Goal: Information Seeking & Learning: Compare options

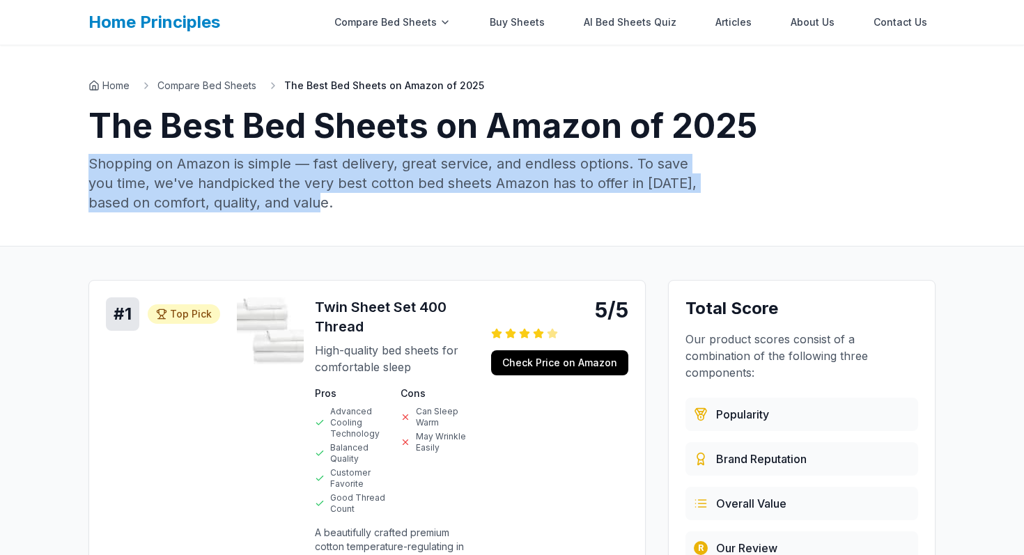
drag, startPoint x: 346, startPoint y: 208, endPoint x: 75, endPoint y: 163, distance: 274.1
click at [75, 163] on div "Home Compare Bed Sheets The Best Bed Sheets on Amazon of 2025 The Best Bed Shee…" at bounding box center [512, 145] width 892 height 201
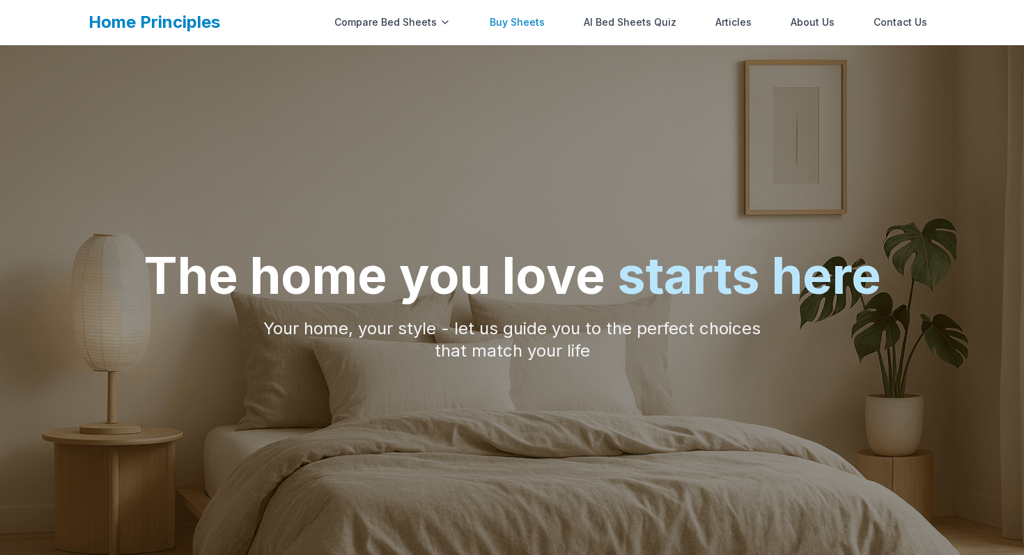
click at [511, 24] on link "Buy Sheets" at bounding box center [517, 22] width 72 height 28
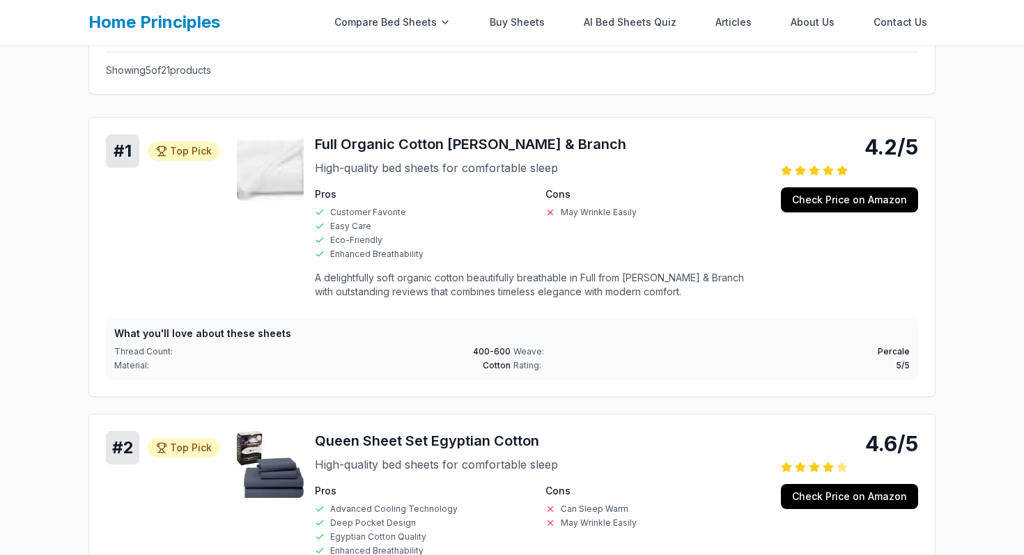
scroll to position [314, 0]
click at [256, 338] on h4 "What you'll love about these sheets" at bounding box center [512, 334] width 796 height 14
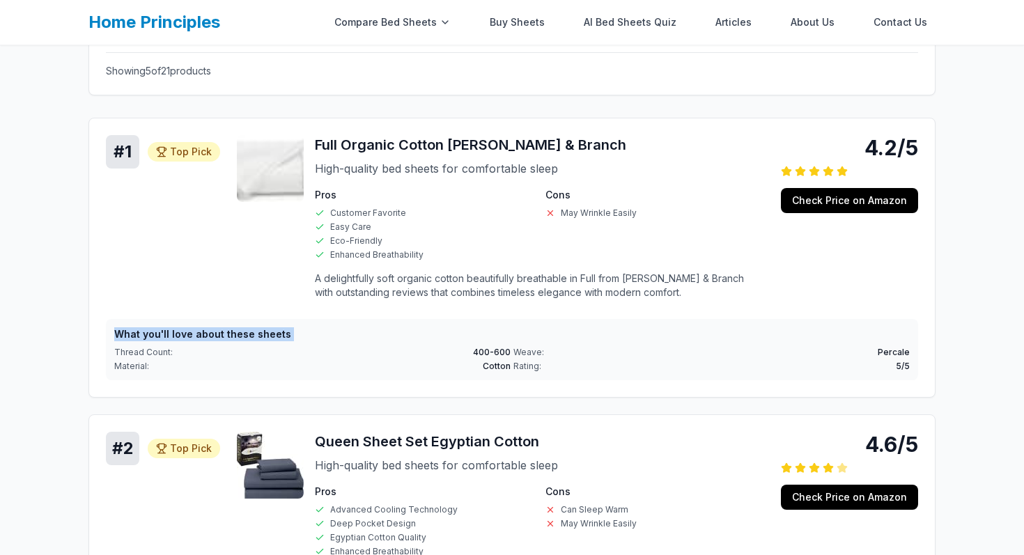
click at [256, 338] on h4 "What you'll love about these sheets" at bounding box center [512, 334] width 796 height 14
copy h4 "What you'll love about these sheets"
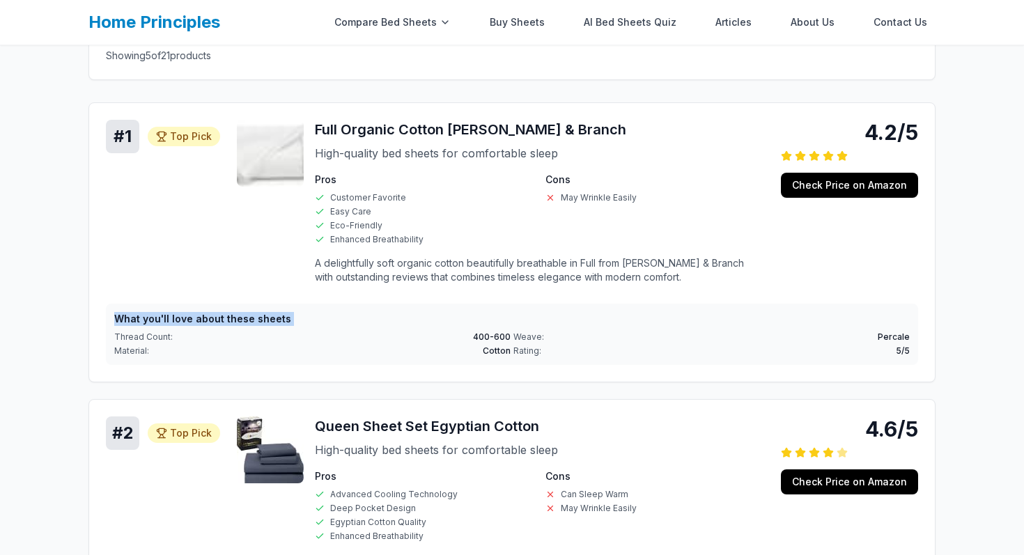
scroll to position [328, 0]
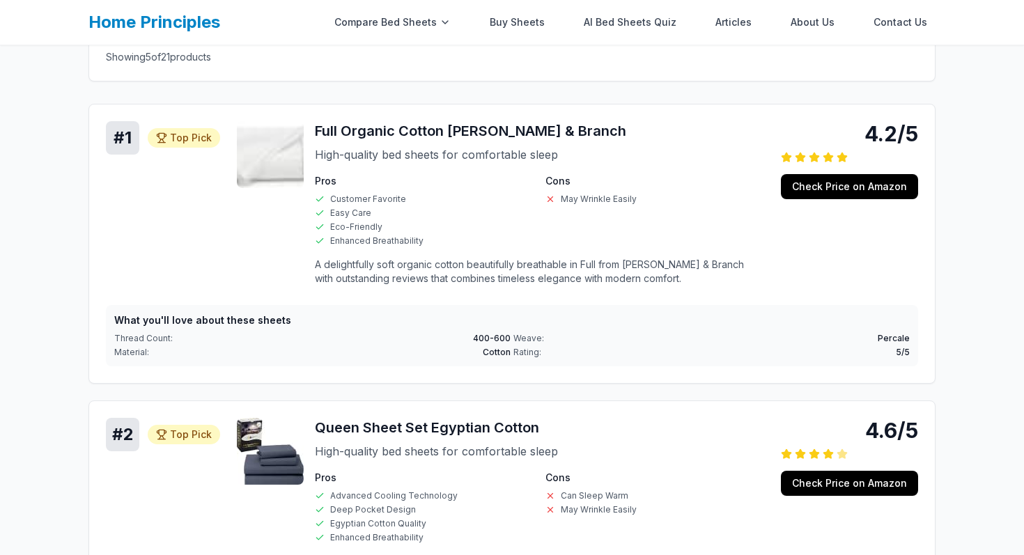
click at [208, 262] on div "# 1 Top Pick Top Pick 4.2/5 Full Organic Cotton Boll & Branch High-quality bed …" at bounding box center [512, 209] width 812 height 176
click at [153, 335] on div "What you'll love about these sheets Thread Count: 400-600 Weave: Percale Materi…" at bounding box center [512, 335] width 812 height 61
copy span "Thread Count:"
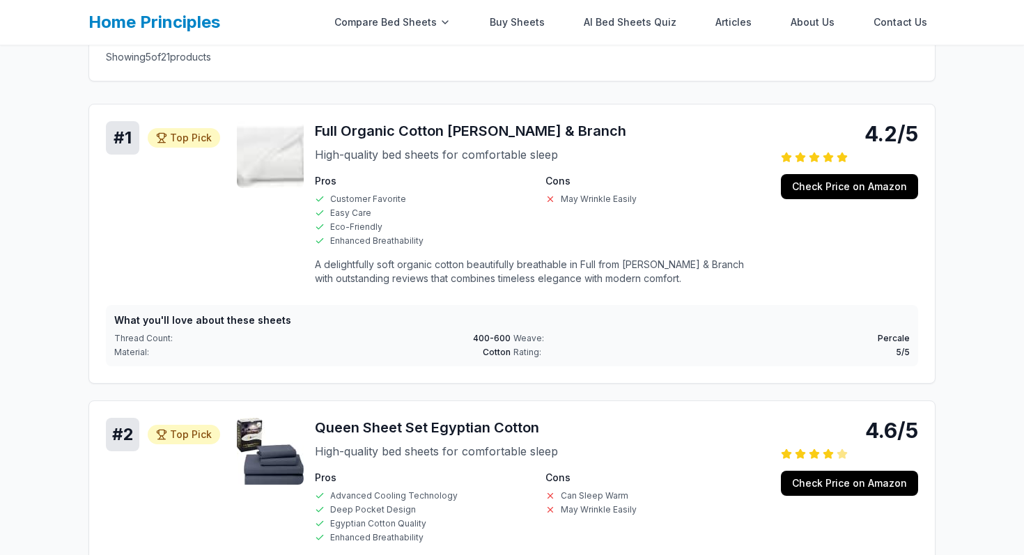
click at [652, 312] on div "What you'll love about these sheets Thread Count: 400-600 Weave: Percale Materi…" at bounding box center [512, 335] width 812 height 61
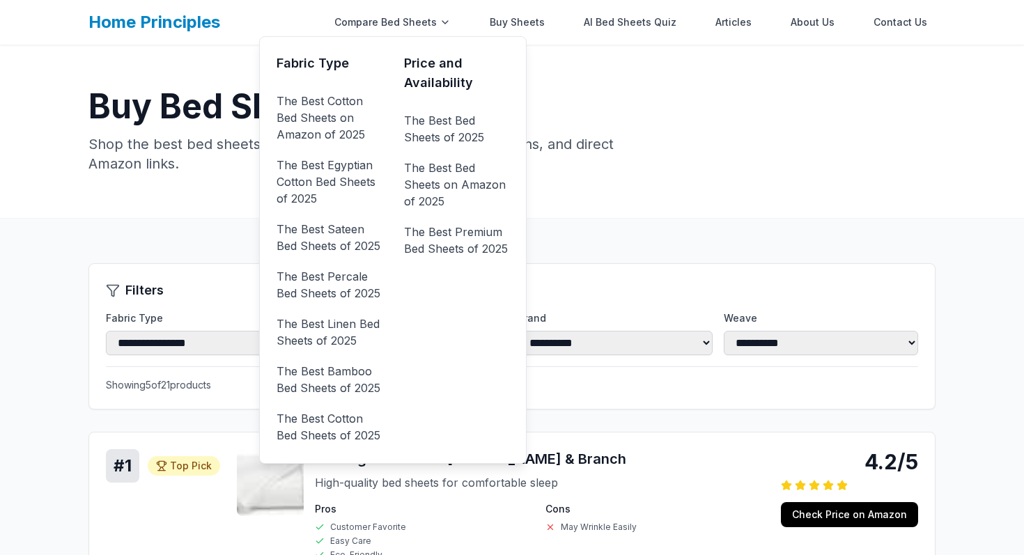
click at [456, 268] on div "Price and Availability The Best Bed Sheets of 2025 The Best Bed Sheets on Amazo…" at bounding box center [456, 250] width 105 height 393
click at [465, 243] on link "The Best Premium Bed Sheets of 2025" at bounding box center [456, 240] width 105 height 39
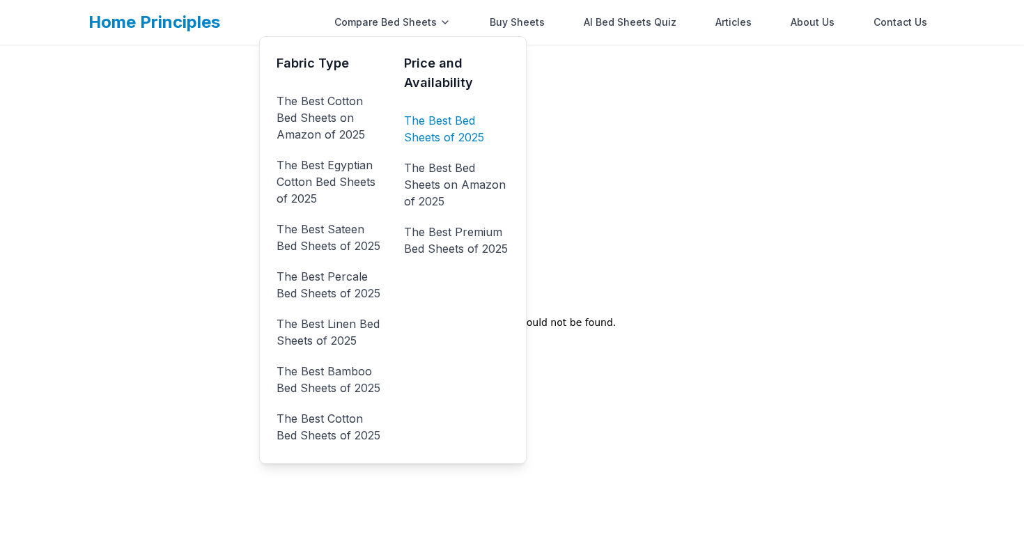
click at [450, 115] on link "The Best Bed Sheets of 2025" at bounding box center [456, 128] width 105 height 39
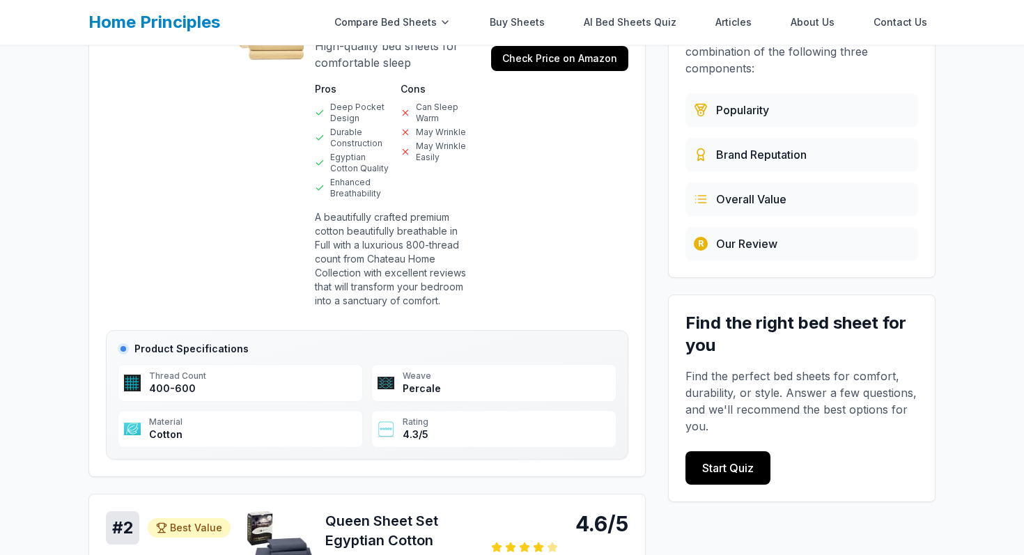
scroll to position [141, 0]
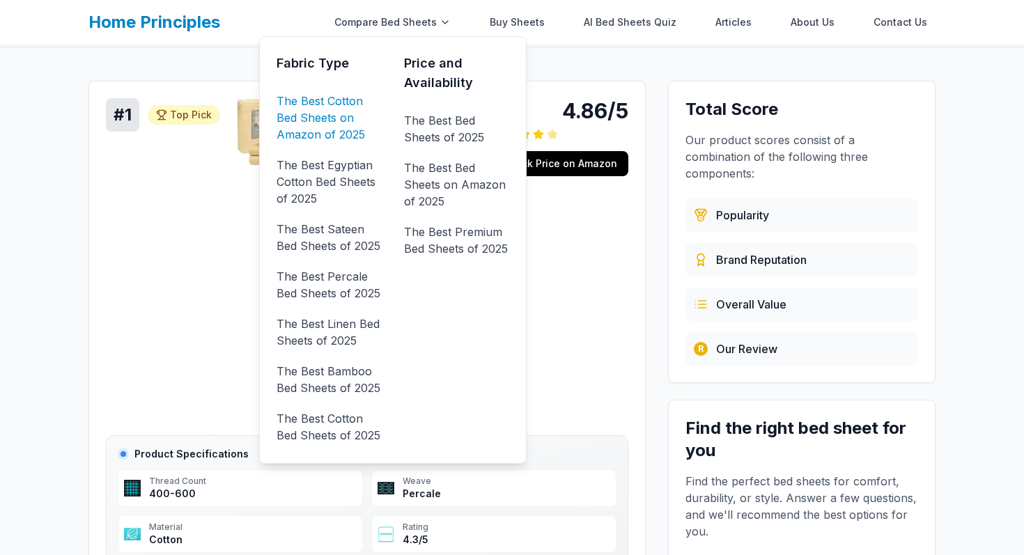
click at [322, 118] on link "The Best Cotton Bed Sheets on Amazon of 2025" at bounding box center [329, 118] width 105 height 56
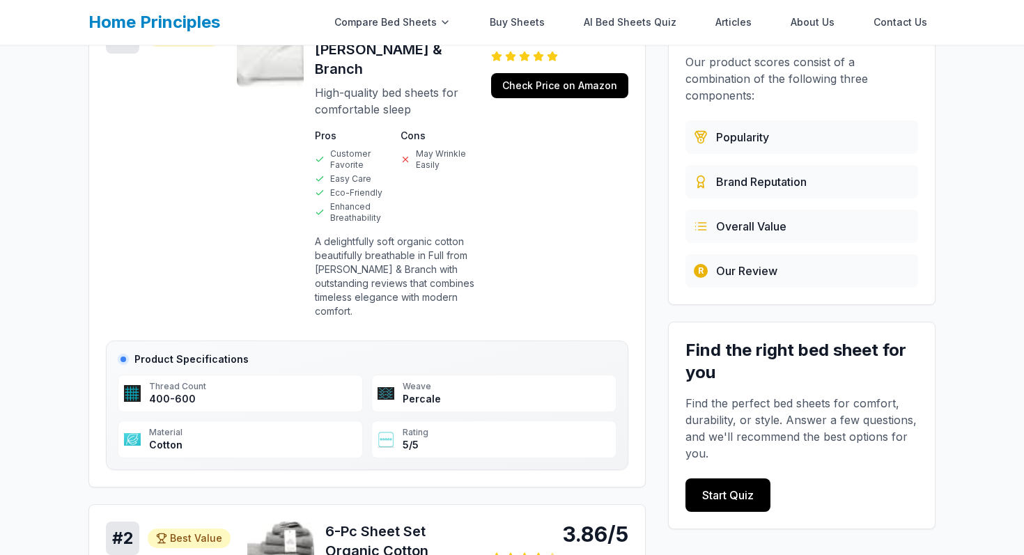
scroll to position [138, 0]
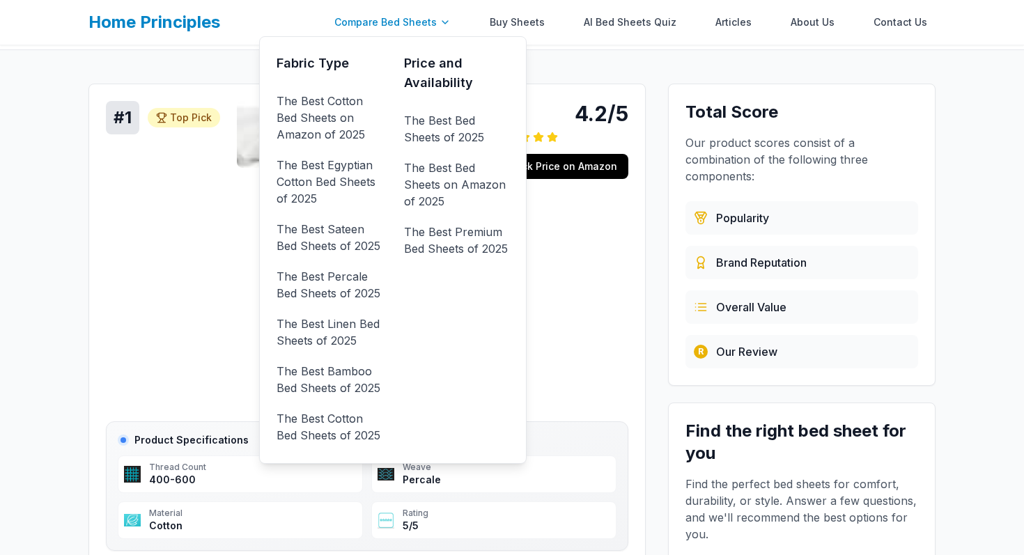
click at [431, 22] on div "Compare Bed Sheets" at bounding box center [392, 22] width 133 height 28
click at [337, 336] on link "The Best Linen Bed Sheets of 2025" at bounding box center [329, 332] width 105 height 39
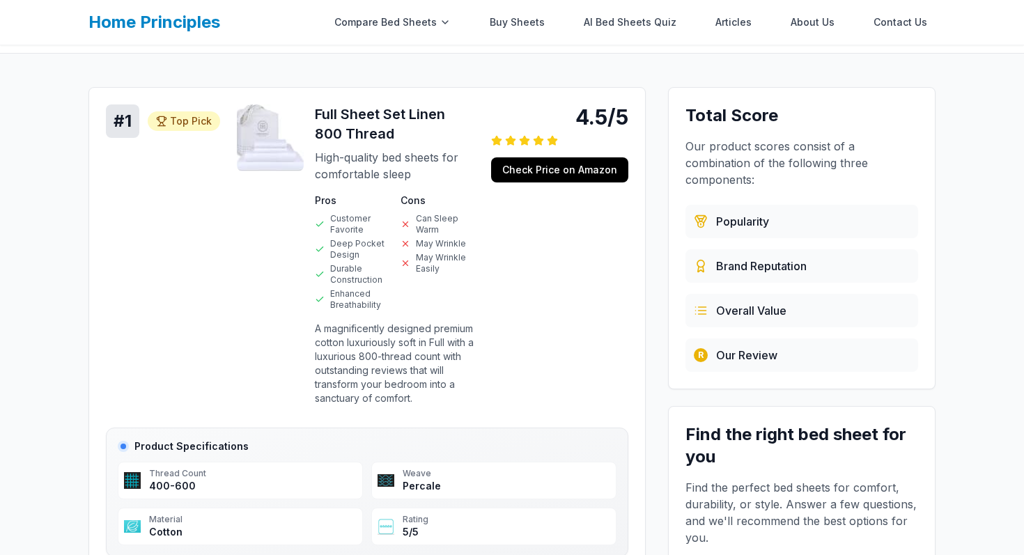
scroll to position [200, 0]
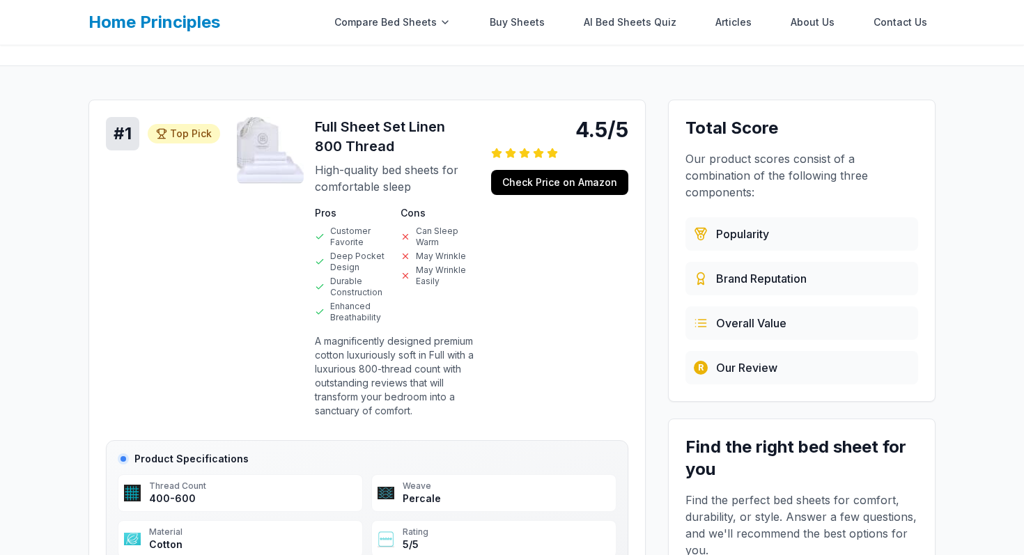
click at [436, 131] on h3 "Full Sheet Set Linen 800 Thread" at bounding box center [395, 136] width 160 height 39
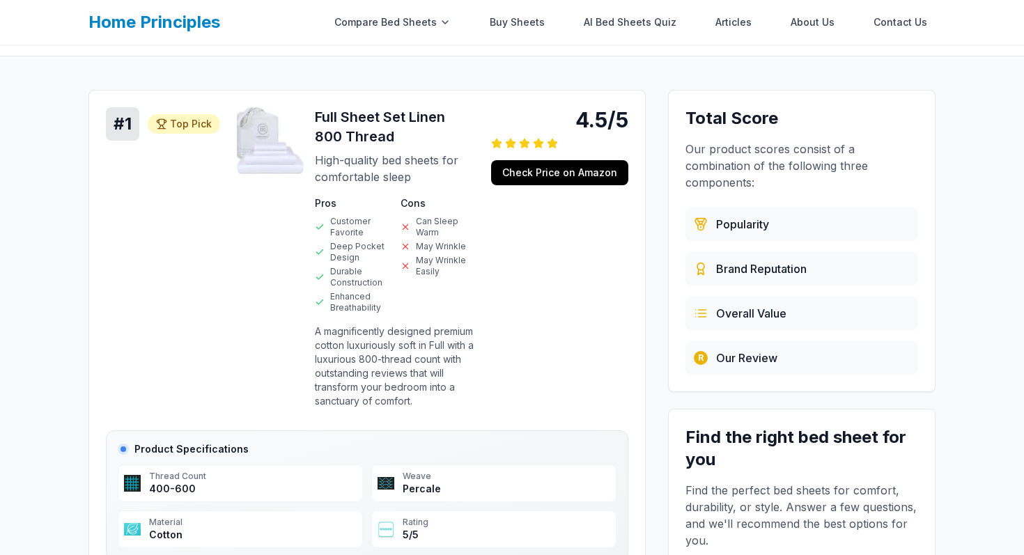
click at [425, 116] on h3 "Full Sheet Set Linen 800 Thread" at bounding box center [395, 126] width 160 height 39
copy h3 "Linen"
click at [90, 184] on div "# 1 Top Pick Top Pick 4.5/5 Full Sheet Set Linen 800 Thread High-quality bed sh…" at bounding box center [366, 334] width 557 height 488
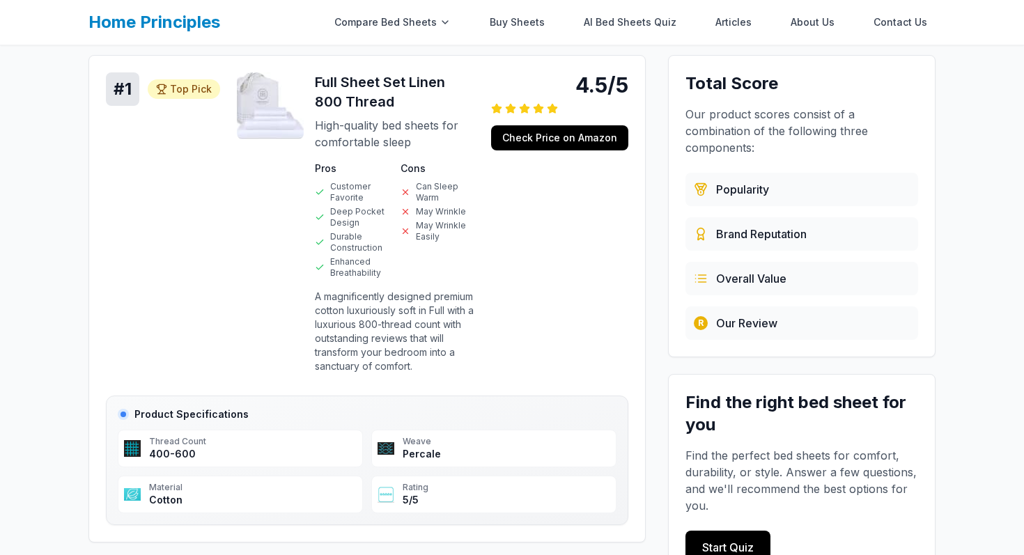
scroll to position [244, 0]
click at [184, 441] on div "Thread Count" at bounding box center [253, 442] width 208 height 11
copy div "Thread Count"
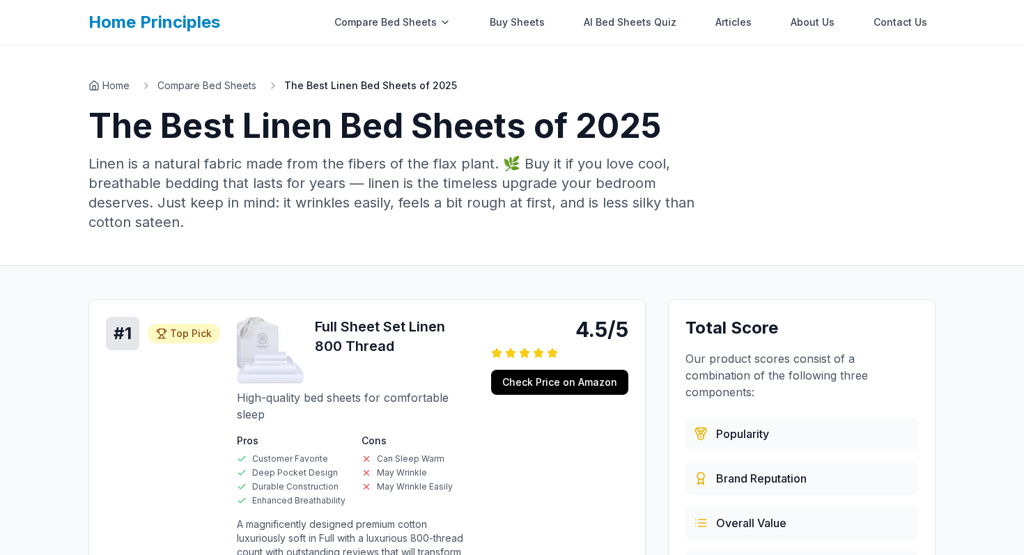
scroll to position [90, 0]
